Goal: Find specific page/section: Find specific page/section

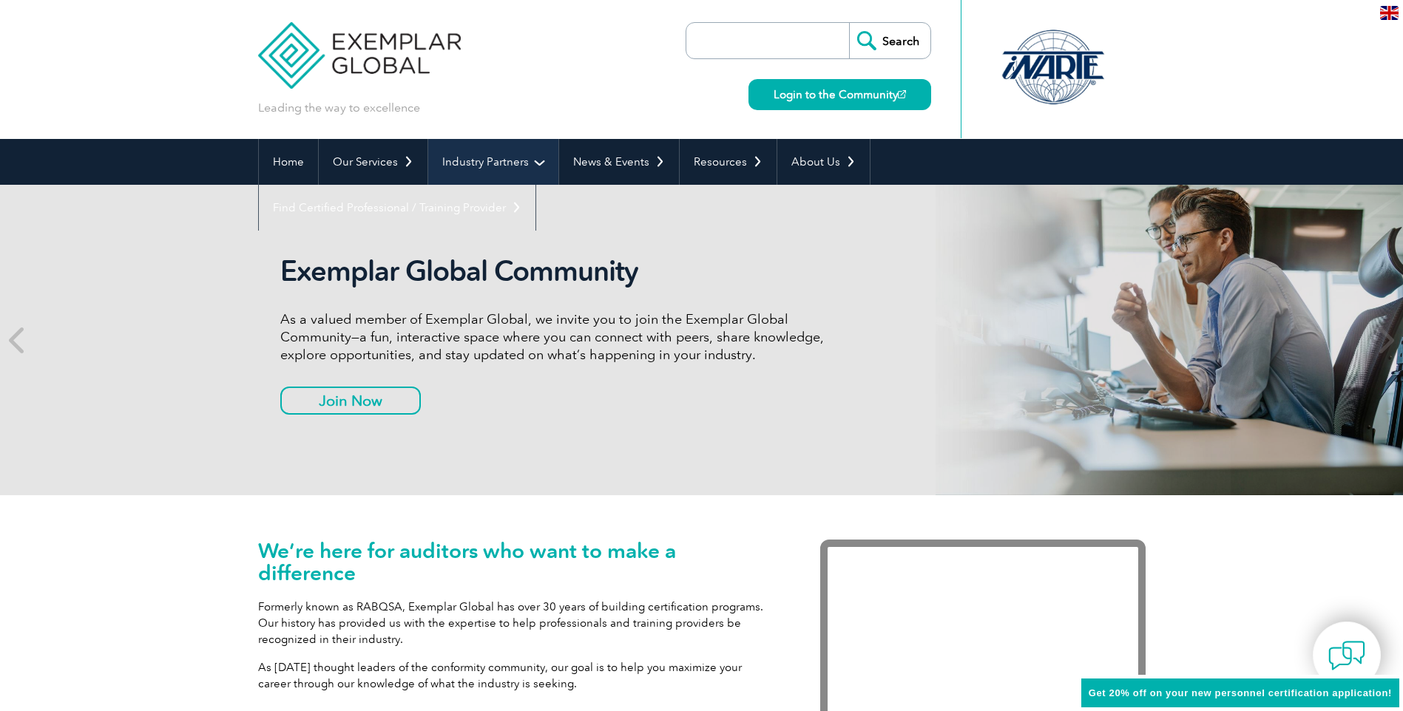
click at [529, 162] on link "Industry Partners" at bounding box center [493, 162] width 130 height 46
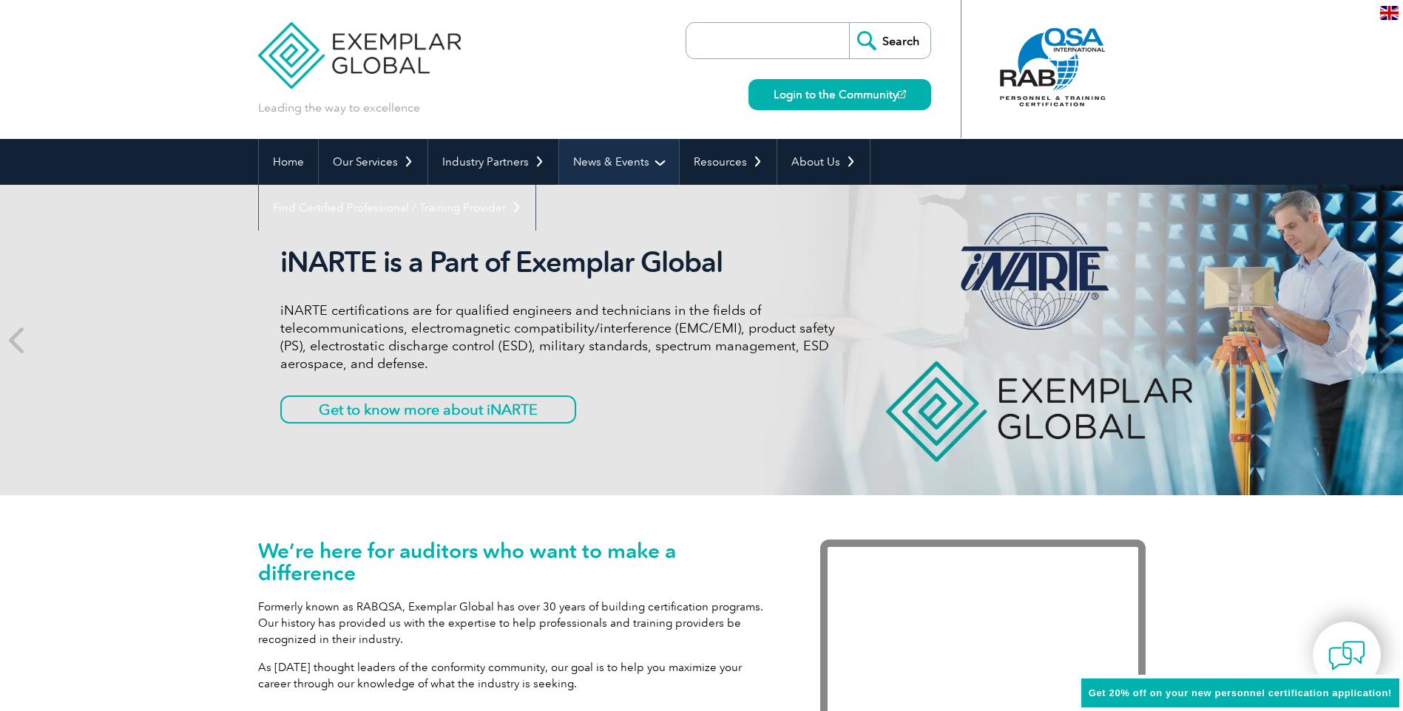
click at [632, 156] on link "News & Events" at bounding box center [619, 162] width 120 height 46
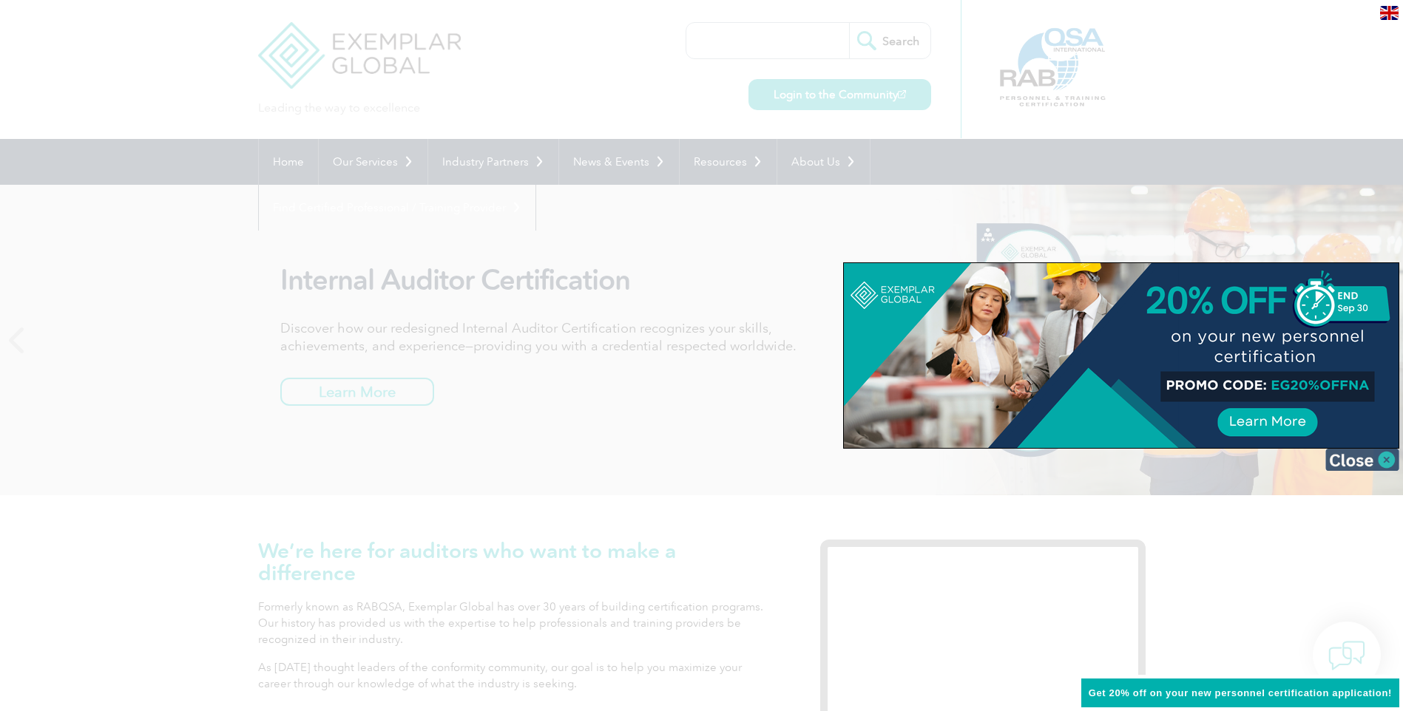
click at [1365, 459] on img at bounding box center [1362, 460] width 74 height 22
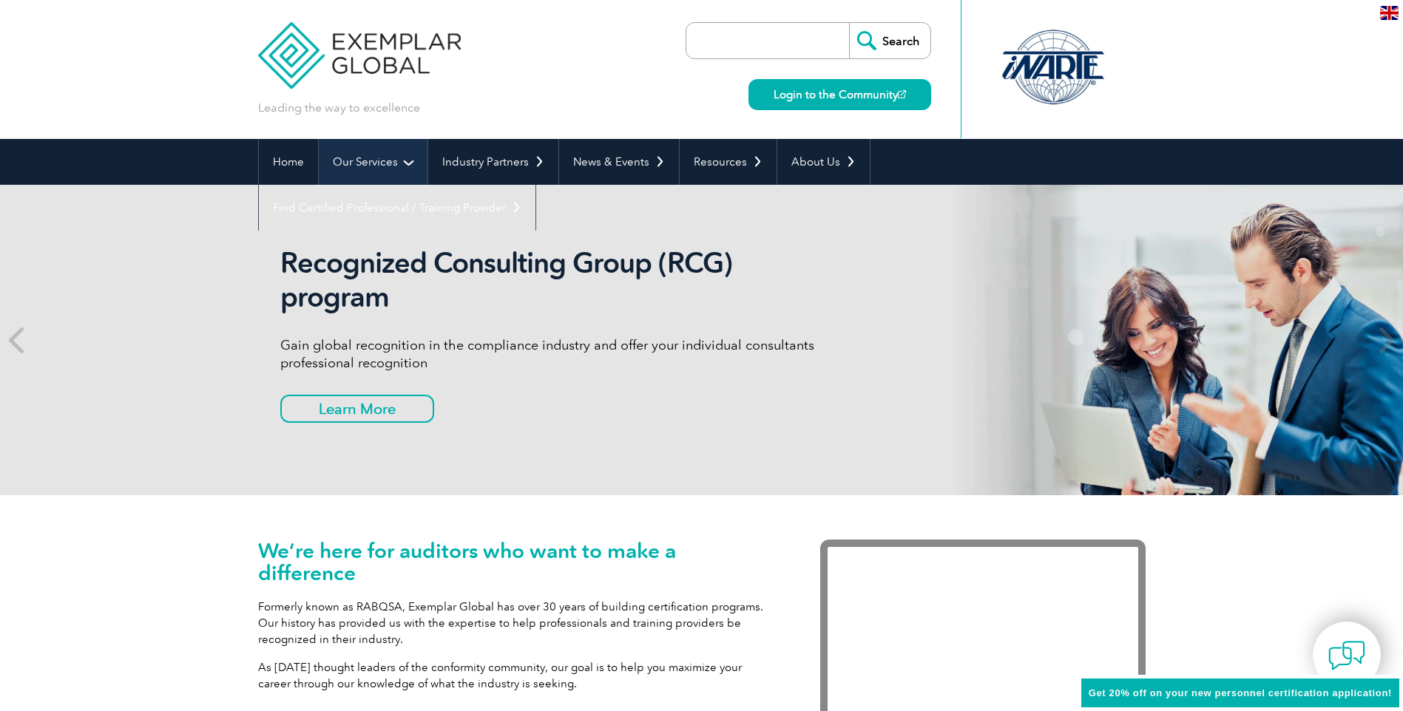
click at [359, 161] on link "Our Services" at bounding box center [373, 162] width 109 height 46
click at [358, 161] on link "Our Services" at bounding box center [373, 162] width 109 height 46
click at [402, 166] on link "Our Services" at bounding box center [373, 162] width 109 height 46
click at [356, 160] on link "Our Services" at bounding box center [373, 162] width 109 height 46
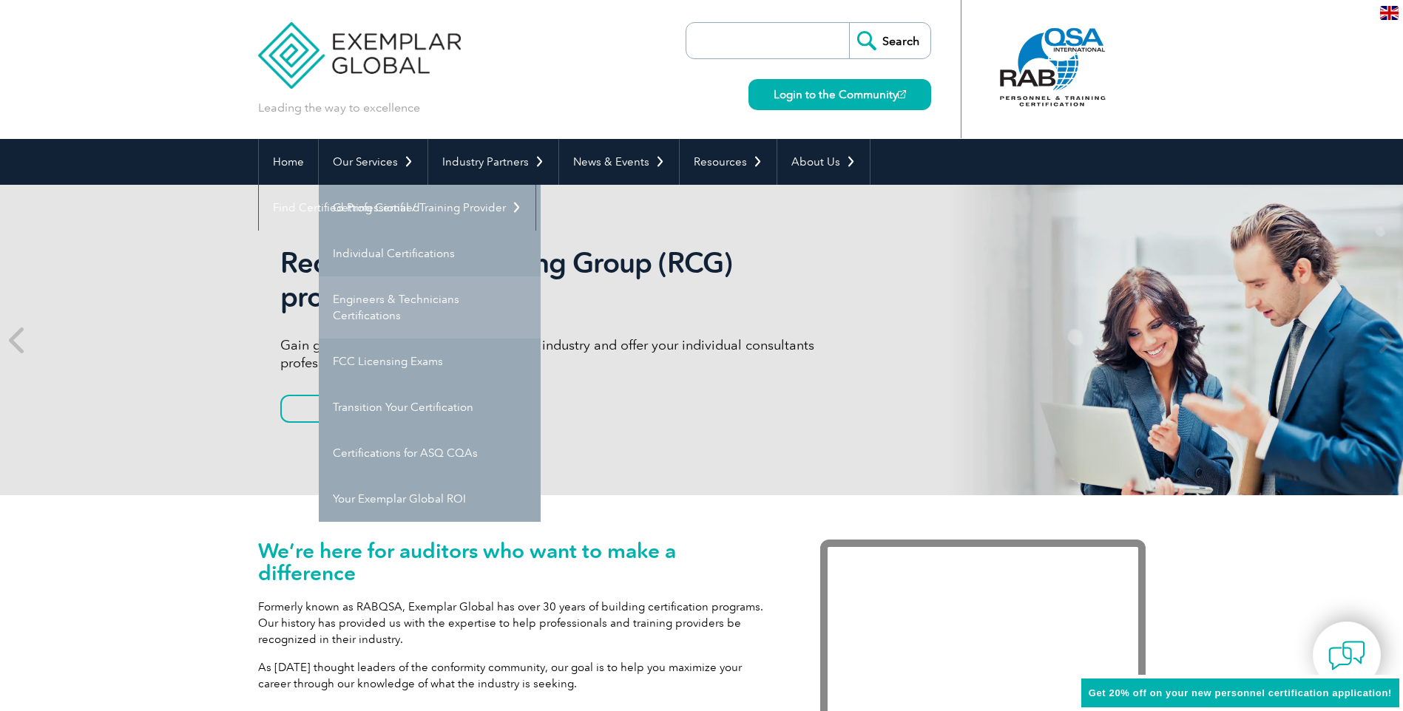
click at [419, 303] on link "Engineers & Technicians Certifications" at bounding box center [430, 308] width 222 height 62
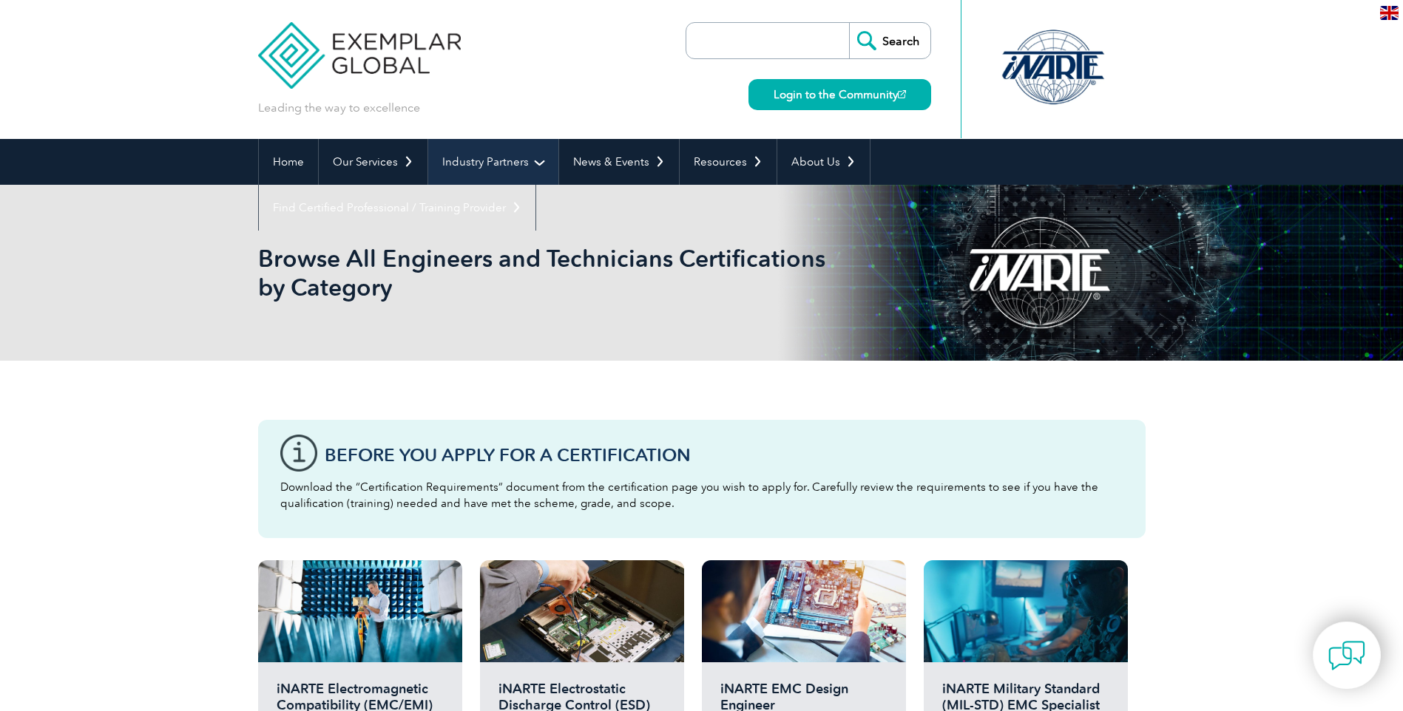
click at [483, 159] on link "Industry Partners" at bounding box center [493, 162] width 130 height 46
click at [482, 164] on link "Industry Partners" at bounding box center [493, 162] width 130 height 46
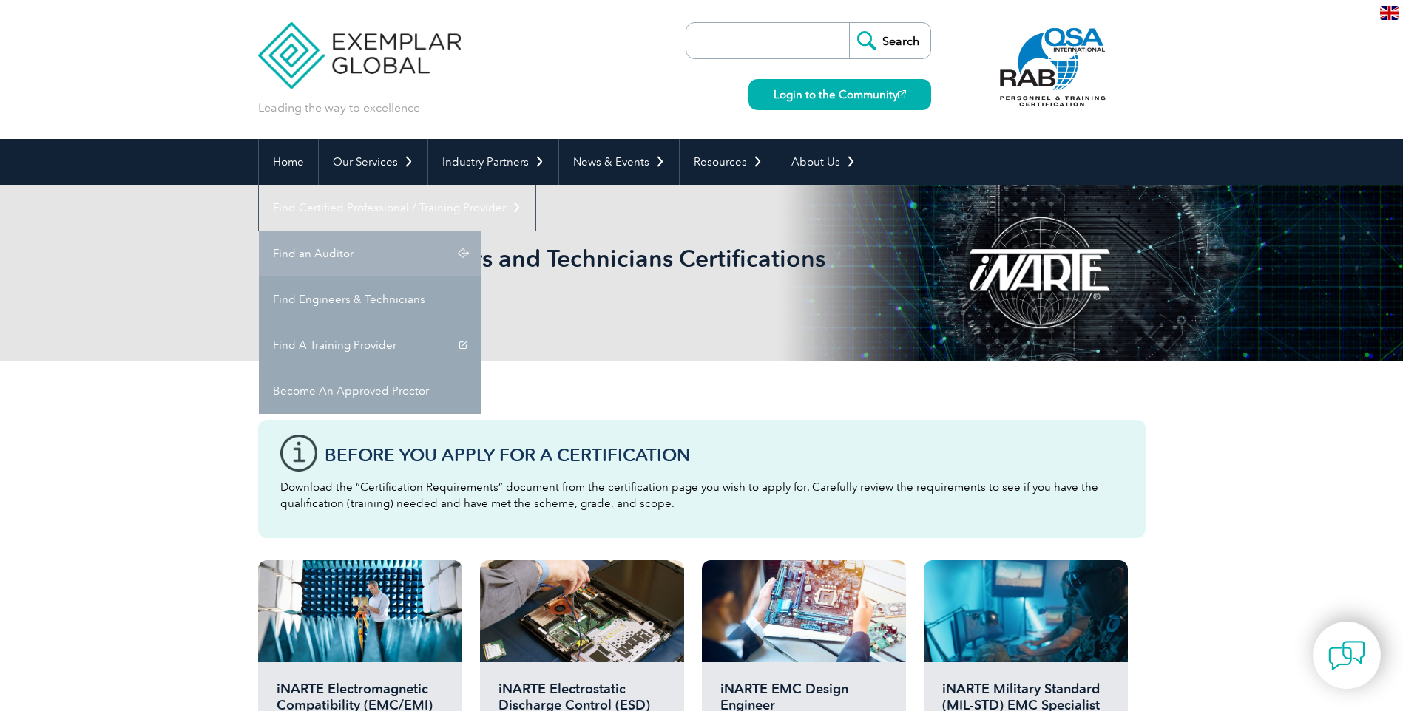
click at [481, 231] on link "Find an Auditor" at bounding box center [370, 254] width 222 height 46
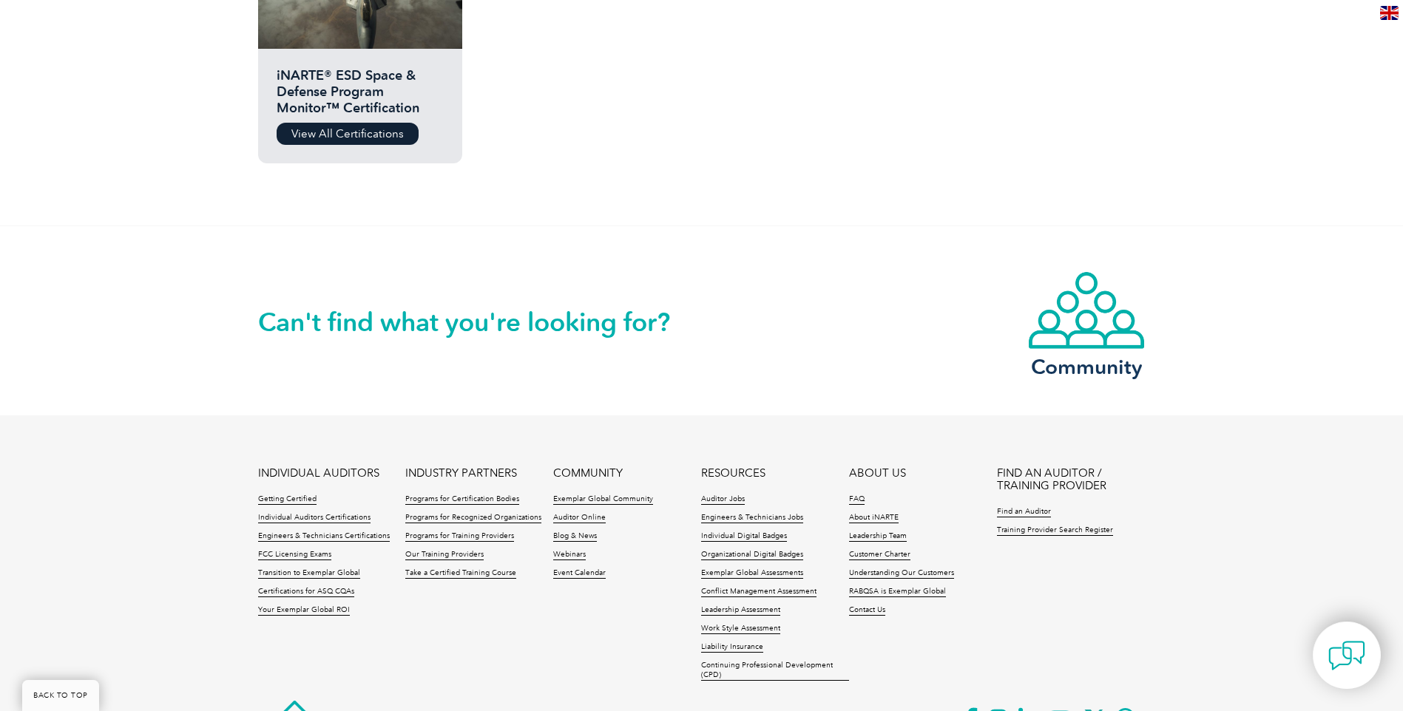
scroll to position [1190, 0]
